Goal: Task Accomplishment & Management: Manage account settings

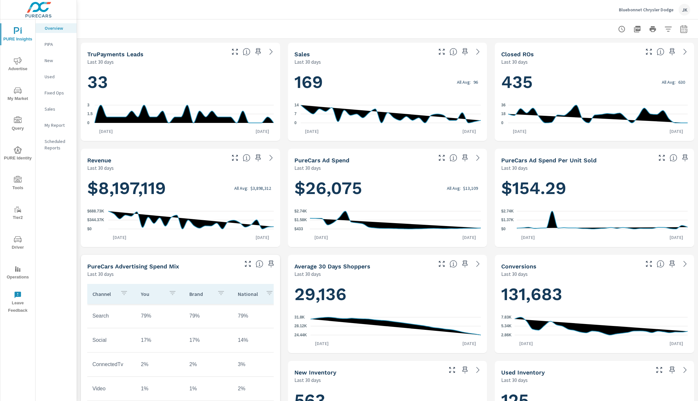
click at [642, 14] on div "Bluebonnet Chrysler [PERSON_NAME]" at bounding box center [654, 10] width 71 height 12
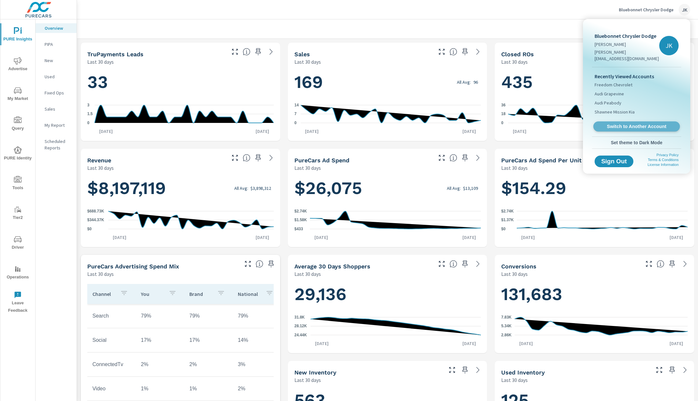
click at [627, 123] on span "Switch to Another Account" at bounding box center [636, 126] width 79 height 6
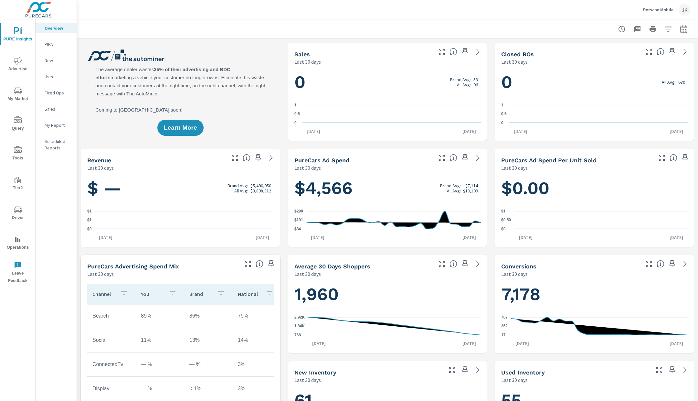
click at [23, 156] on span "Tools" at bounding box center [17, 154] width 31 height 16
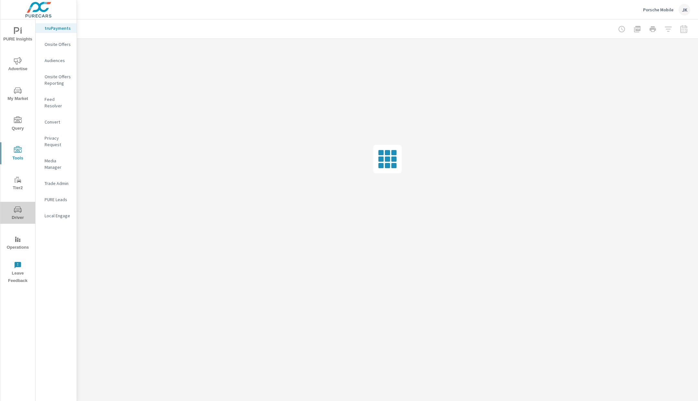
click at [13, 218] on span "Driver" at bounding box center [17, 214] width 31 height 16
